Goal: Find contact information: Find contact information

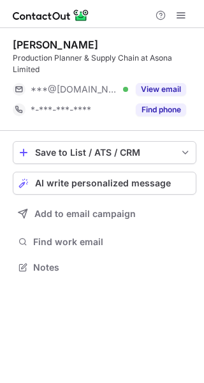
scroll to position [258, 204]
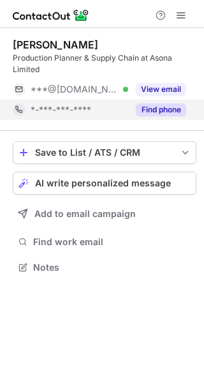
click at [160, 112] on button "Find phone" at bounding box center [161, 109] width 50 height 13
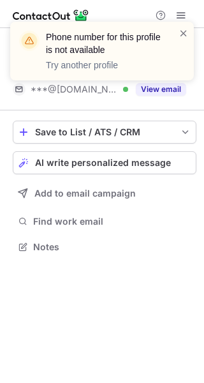
scroll to position [238, 204]
click at [184, 34] on span at bounding box center [184, 33] width 10 height 13
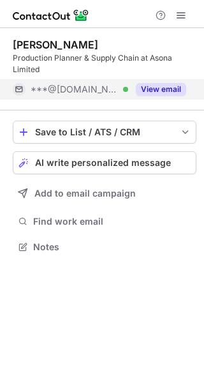
click at [162, 89] on button "View email" at bounding box center [161, 89] width 50 height 13
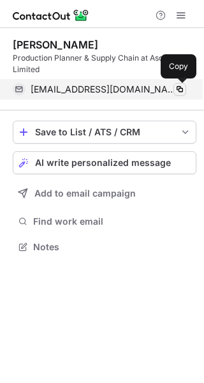
click at [179, 91] on span at bounding box center [180, 89] width 10 height 10
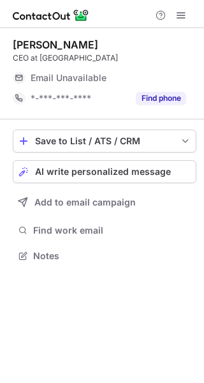
scroll to position [247, 204]
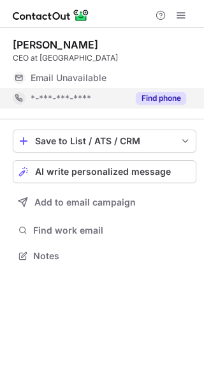
click at [170, 98] on button "Find phone" at bounding box center [161, 98] width 50 height 13
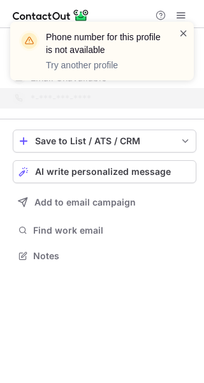
click at [184, 36] on span at bounding box center [184, 33] width 10 height 13
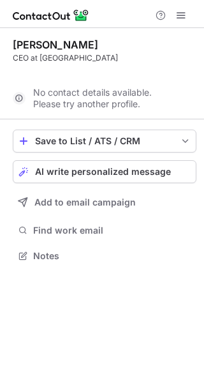
scroll to position [226, 204]
